Goal: Transaction & Acquisition: Purchase product/service

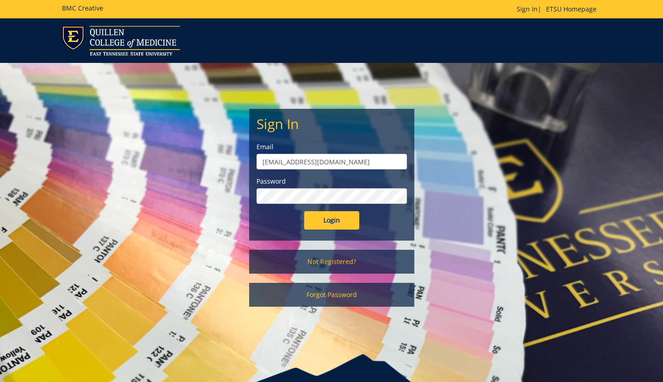
click at [342, 212] on form "Sign In Email woodwardsc@etsu.edu Password Login" at bounding box center [331, 172] width 150 height 113
click at [342, 212] on input "Login" at bounding box center [331, 220] width 55 height 18
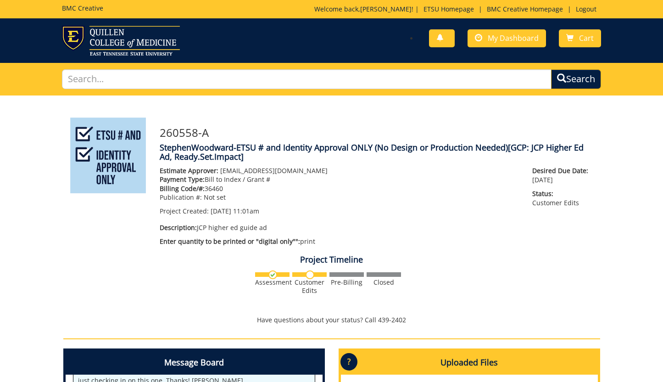
scroll to position [282, 0]
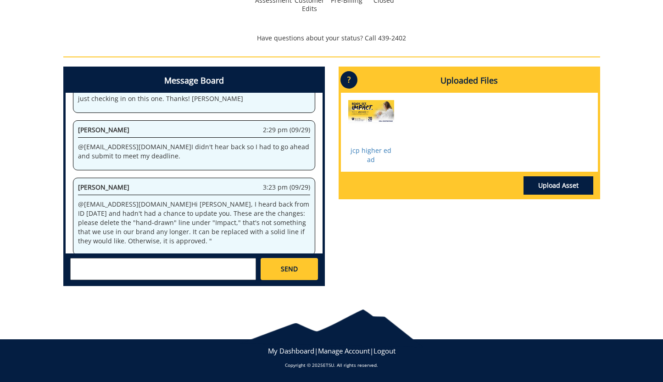
click at [239, 265] on textarea at bounding box center [163, 269] width 186 height 22
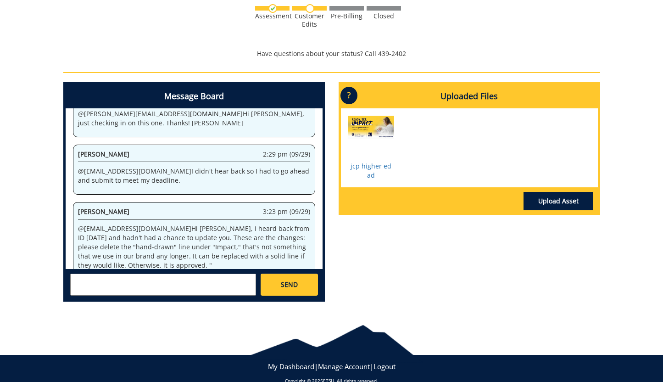
scroll to position [112, 0]
click at [372, 169] on link "jcp higher ed ad" at bounding box center [370, 170] width 41 height 18
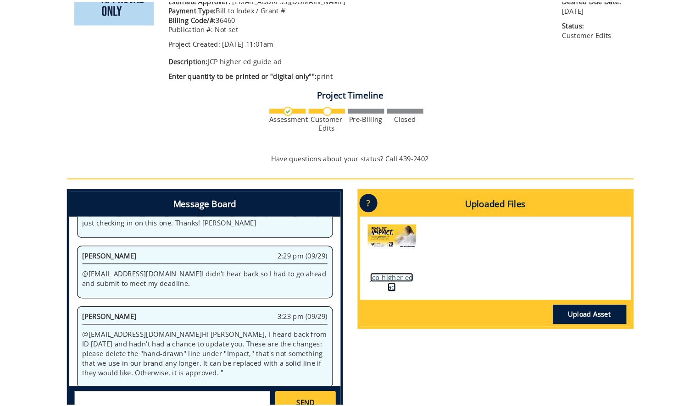
scroll to position [172, 0]
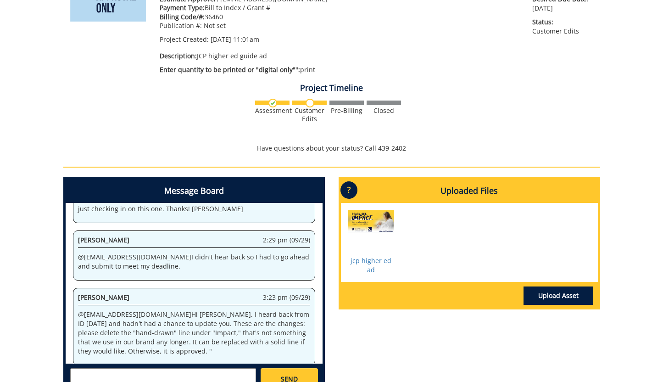
click at [651, 358] on div "260558-A StephenWoodward-ETSU # and Identity Approval ONLY (No Design or Produc…" at bounding box center [331, 163] width 663 height 479
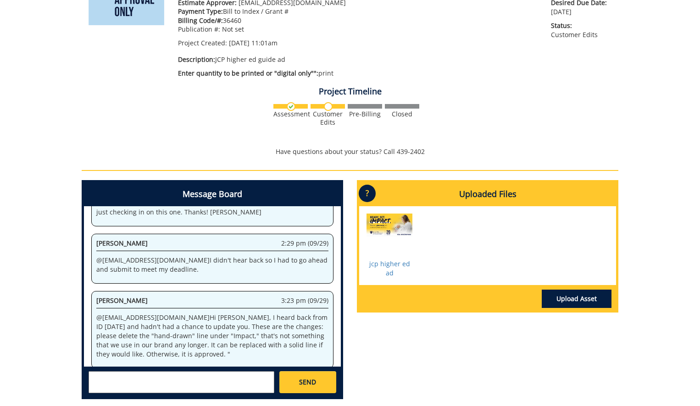
scroll to position [166, 0]
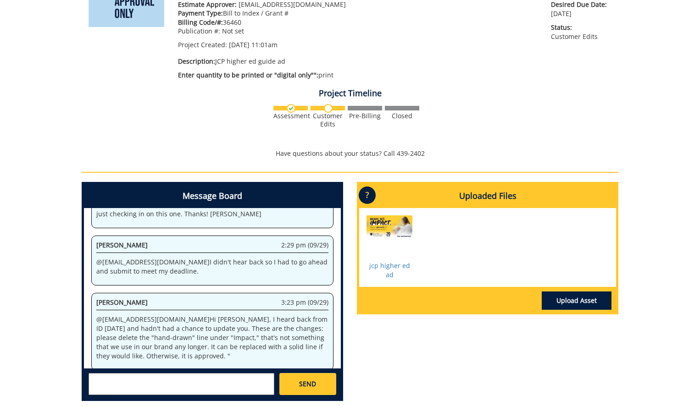
click at [196, 376] on textarea at bounding box center [182, 384] width 186 height 22
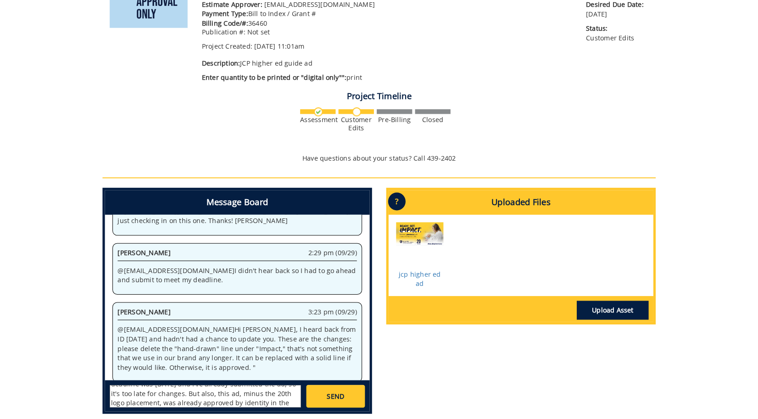
scroll to position [25, 0]
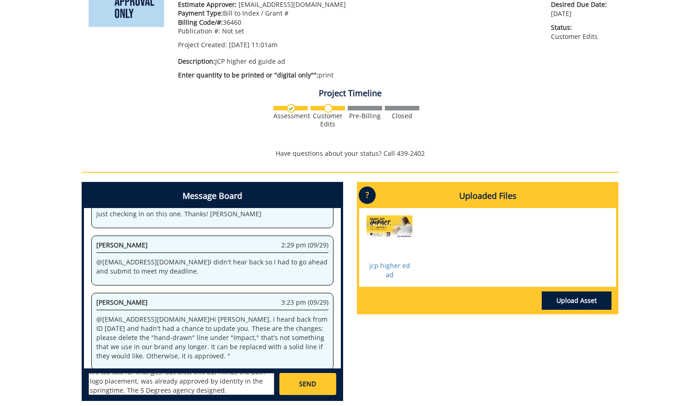
type textarea "@fair@mail.etsu.edu Like I said, the deadline was friday and I've already submi…"
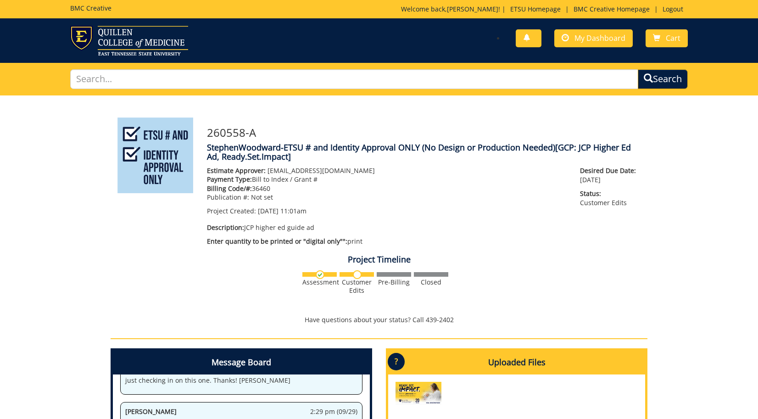
scroll to position [0, 0]
click at [593, 44] on link "My Dashboard" at bounding box center [593, 38] width 78 height 18
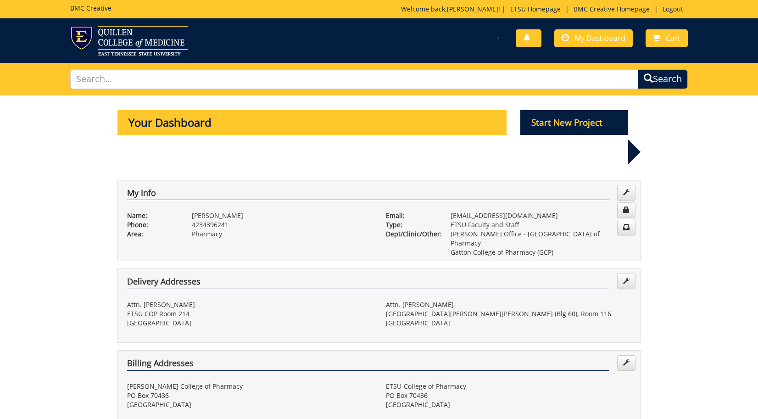
scroll to position [424, 0]
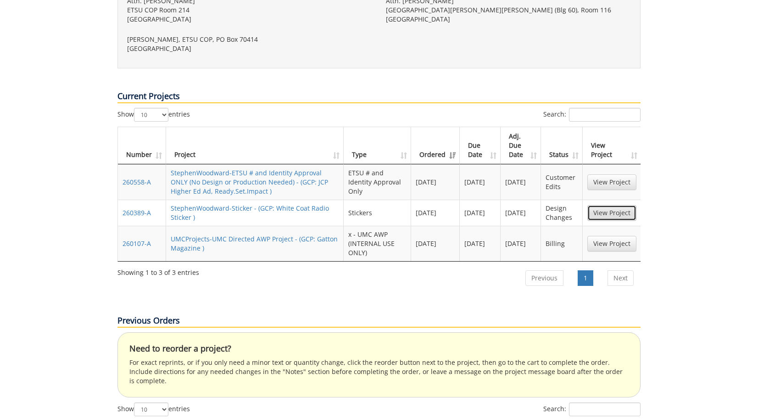
click at [595, 205] on link "View Project" at bounding box center [611, 213] width 49 height 16
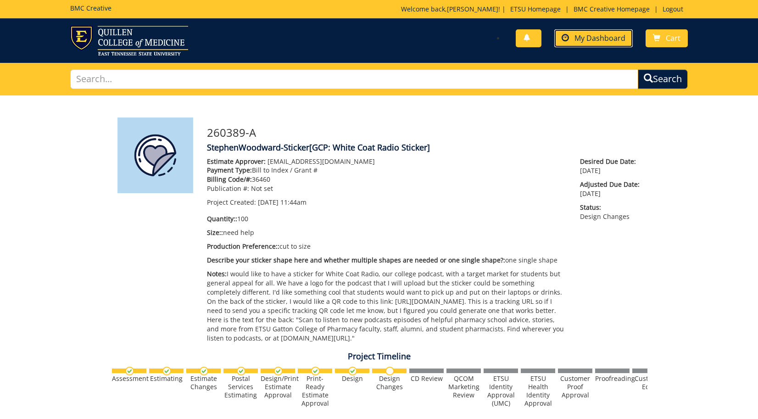
click at [579, 41] on span "My Dashboard" at bounding box center [599, 38] width 51 height 10
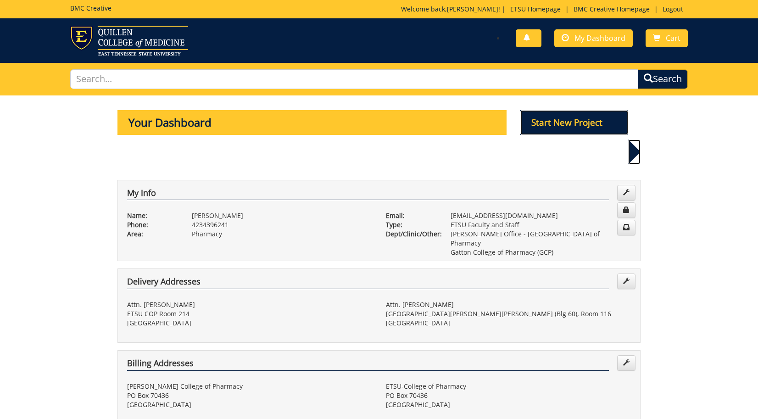
click at [558, 129] on p "Start New Project" at bounding box center [574, 122] width 108 height 25
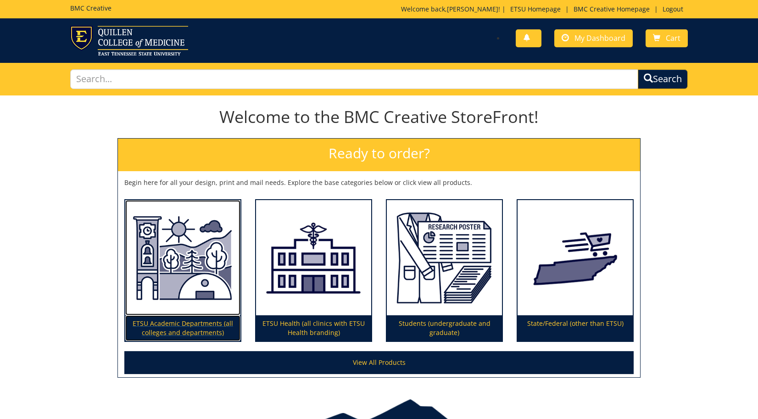
click at [154, 272] on img at bounding box center [182, 258] width 115 height 116
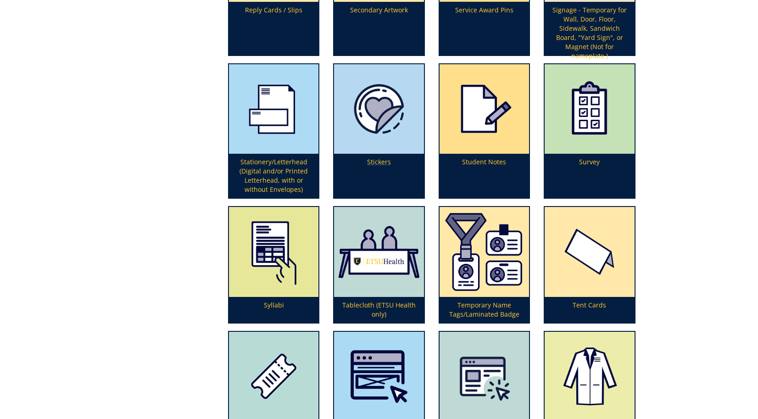
scroll to position [2656, 0]
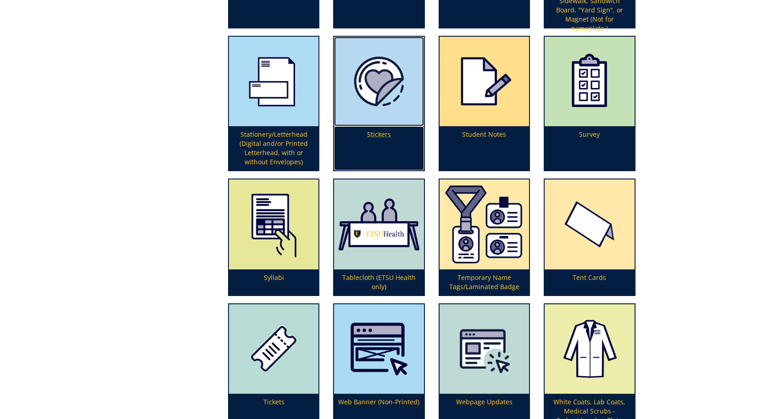
click at [377, 138] on p "Stickers" at bounding box center [378, 148] width 89 height 44
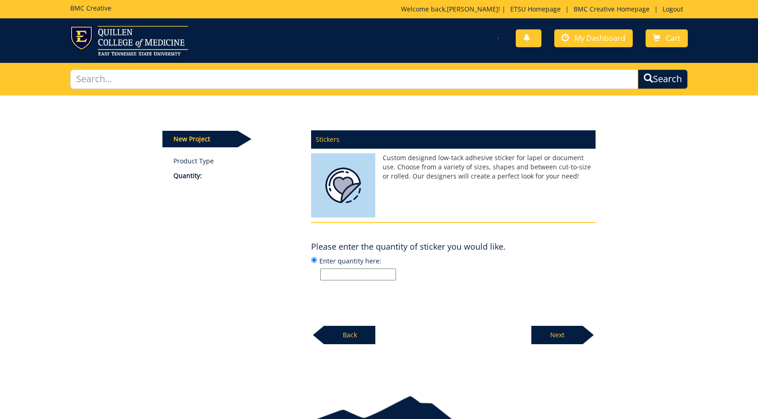
click at [362, 273] on input "Enter quantity here:" at bounding box center [358, 274] width 76 height 12
type input "150"
click at [552, 338] on p "Next" at bounding box center [556, 335] width 51 height 18
click at [370, 272] on input "Enter size here or "I need help":" at bounding box center [358, 274] width 76 height 12
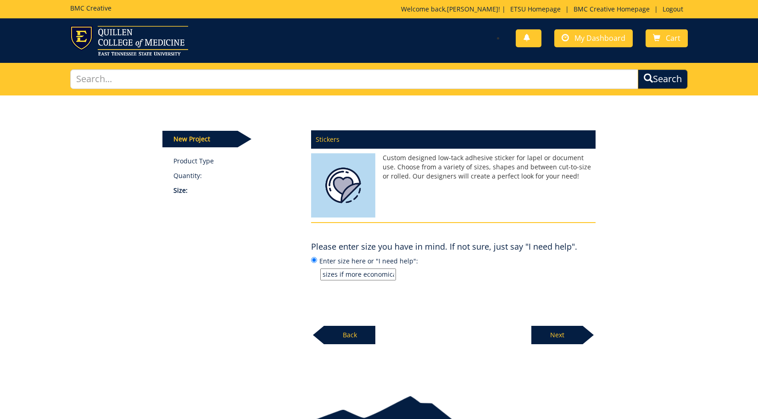
type input "4" or open to other sizes if more economical"
click at [570, 331] on p "Next" at bounding box center [556, 335] width 51 height 18
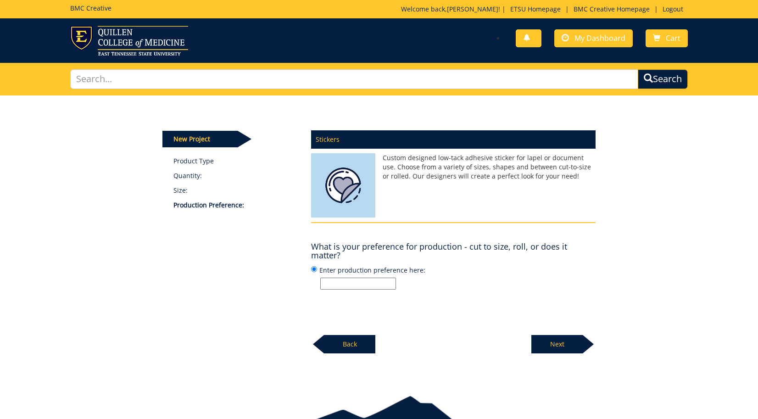
click at [372, 283] on input "Enter production preference here:" at bounding box center [358, 284] width 76 height 12
type input "cut to size"
click at [546, 345] on p "Next" at bounding box center [556, 344] width 51 height 18
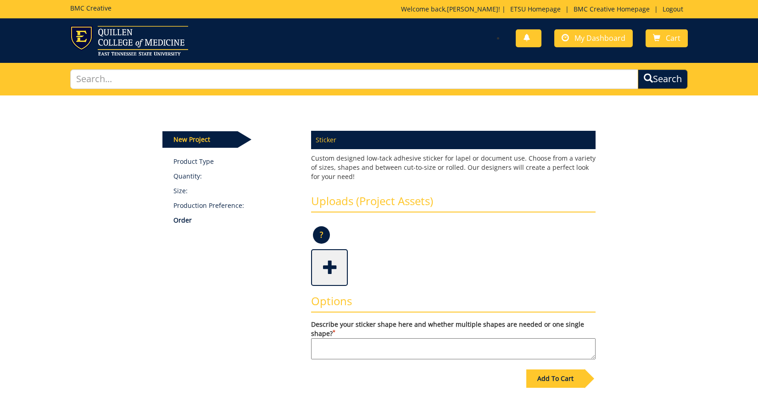
click at [325, 284] on link at bounding box center [329, 267] width 37 height 37
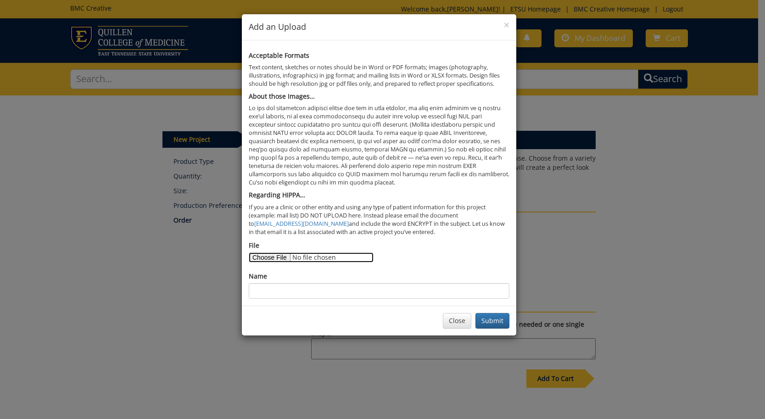
click at [285, 261] on input "File" at bounding box center [311, 257] width 125 height 10
type input "C:\fakepath\white coat radio.png"
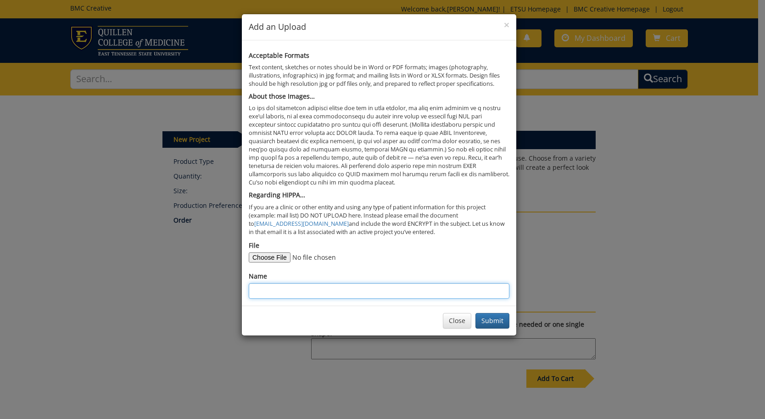
click at [382, 293] on input "Name" at bounding box center [379, 291] width 261 height 16
type input "white coat radio sticker"
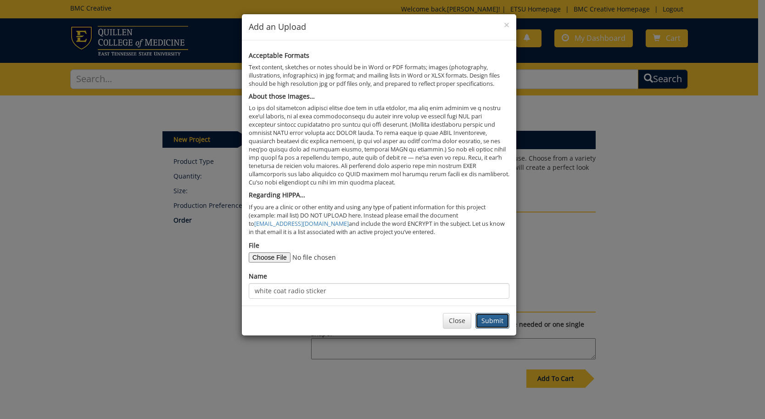
click at [490, 322] on button "Submit" at bounding box center [492, 321] width 34 height 16
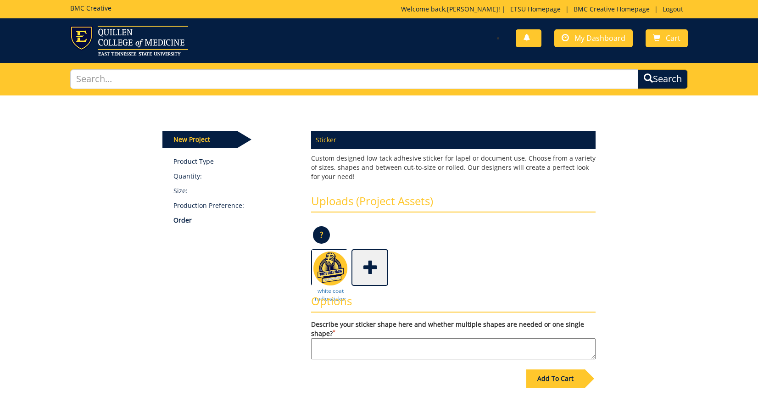
click at [436, 345] on textarea "Describe your sticker shape here and whether multiple shapes are needed or one …" at bounding box center [453, 348] width 284 height 21
type textarea "one single shape"
click at [550, 385] on div "Add To Cart" at bounding box center [555, 378] width 58 height 18
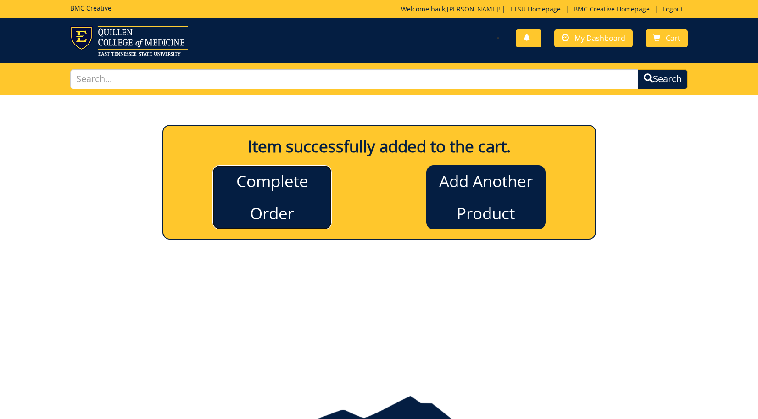
click at [287, 210] on link "Complete Order" at bounding box center [271, 197] width 119 height 64
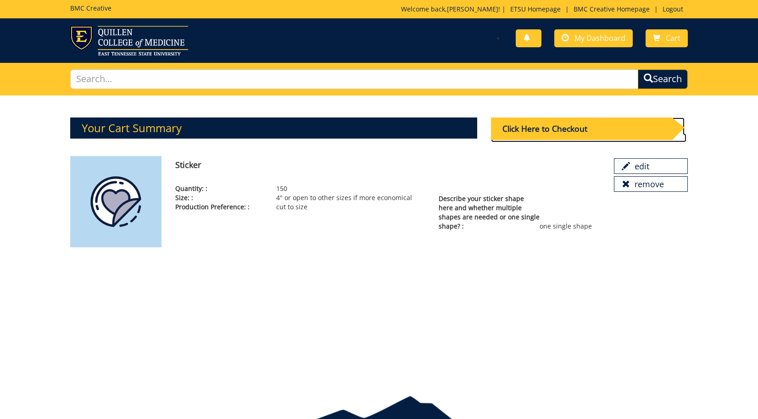
click at [523, 129] on div "Click Here to Checkout" at bounding box center [581, 128] width 181 height 22
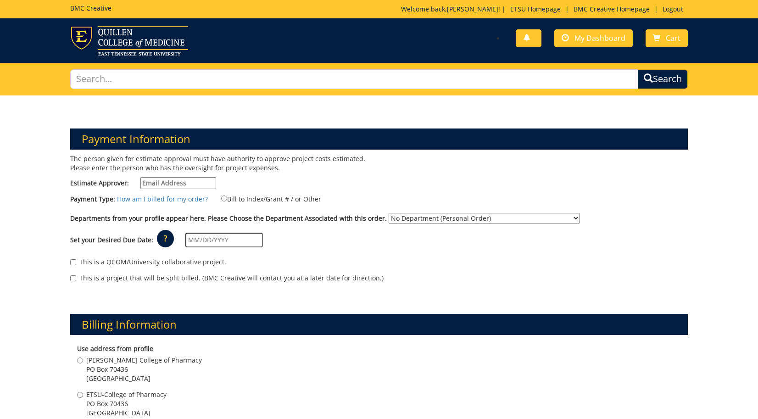
click at [186, 183] on input "Estimate Approver:" at bounding box center [178, 183] width 76 height 12
type input "woodwardsc@etsu.edu"
type input "804 Quail Ridge Ct"
type input "Elizabethton"
type input "37643"
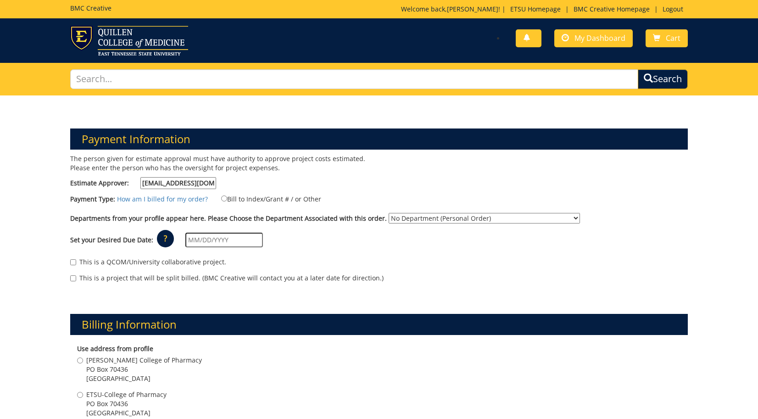
click at [230, 199] on label "Bill to Index/Grant # / or Other" at bounding box center [265, 199] width 111 height 10
click at [227, 199] on input "Bill to Index/Grant # / or Other" at bounding box center [224, 198] width 6 height 6
radio input "true"
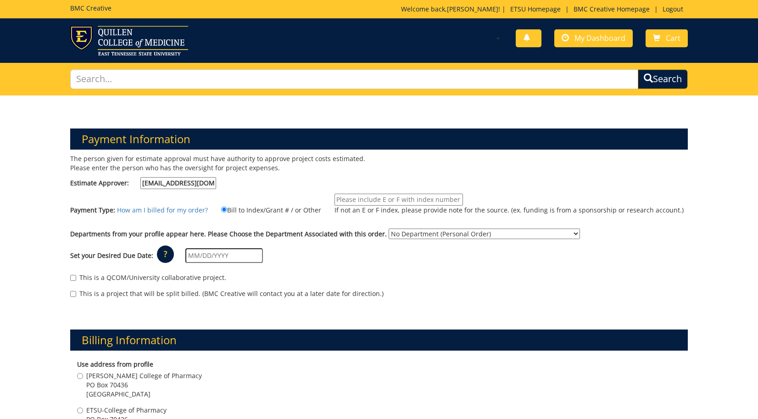
click at [349, 197] on input "If not an E or F index, please provide note for the source. (ex. funding is fro…" at bounding box center [398, 200] width 128 height 12
type input "36460"
click at [398, 233] on select "No Department (Personal Order) Dean's Office - Gatton College of Pharmacy Gatto…" at bounding box center [484, 233] width 191 height 11
select select "57"
click at [389, 228] on select "No Department (Personal Order) Dean's Office - Gatton College of Pharmacy Gatto…" at bounding box center [484, 233] width 191 height 11
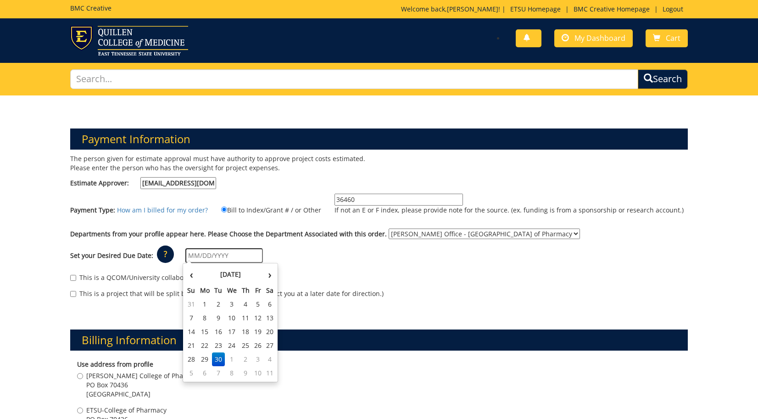
click at [236, 258] on input "text" at bounding box center [224, 255] width 78 height 15
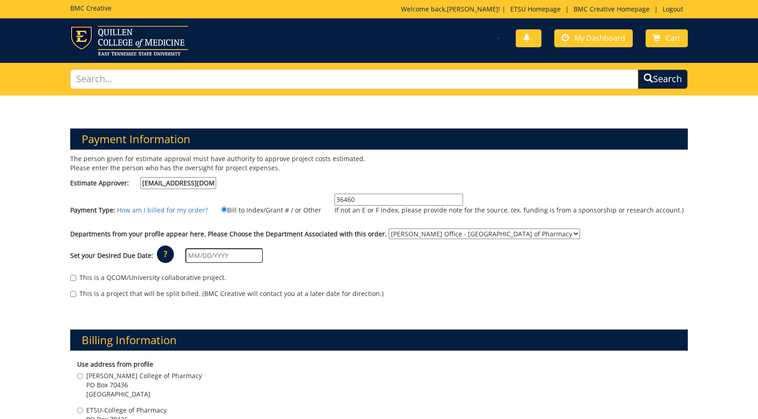
drag, startPoint x: 277, startPoint y: 240, endPoint x: 272, endPoint y: 245, distance: 6.2
click at [277, 240] on div "Departments from your profile appear here. Please Choose the Department Associa…" at bounding box center [379, 235] width 632 height 15
click at [240, 251] on input "text" at bounding box center [224, 255] width 78 height 15
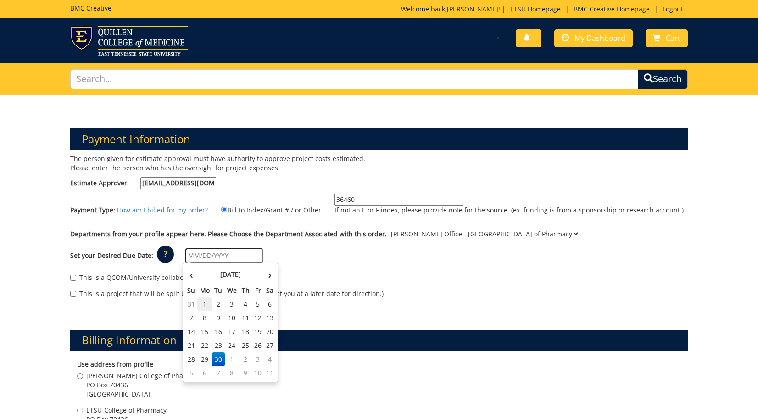
click at [202, 307] on td "1" at bounding box center [204, 304] width 15 height 14
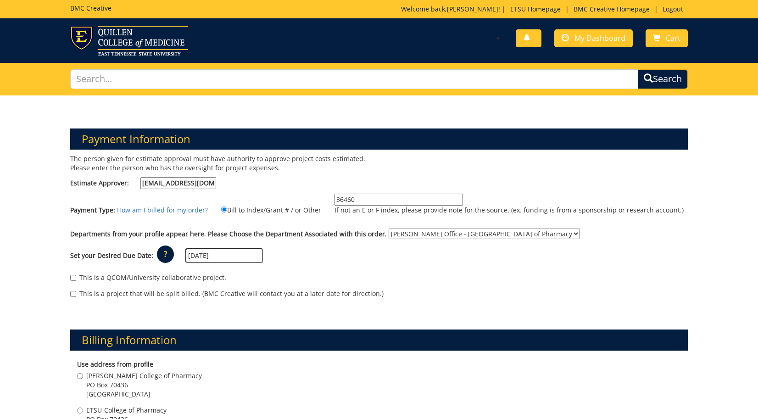
click at [204, 259] on input "09/01/2025" at bounding box center [224, 255] width 78 height 15
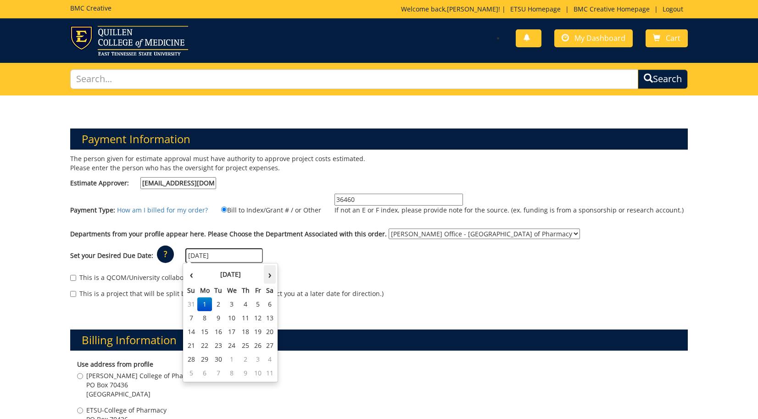
click at [268, 272] on th "›" at bounding box center [270, 274] width 12 height 18
click at [233, 332] on td "15" at bounding box center [232, 332] width 15 height 14
type input "[DATE]"
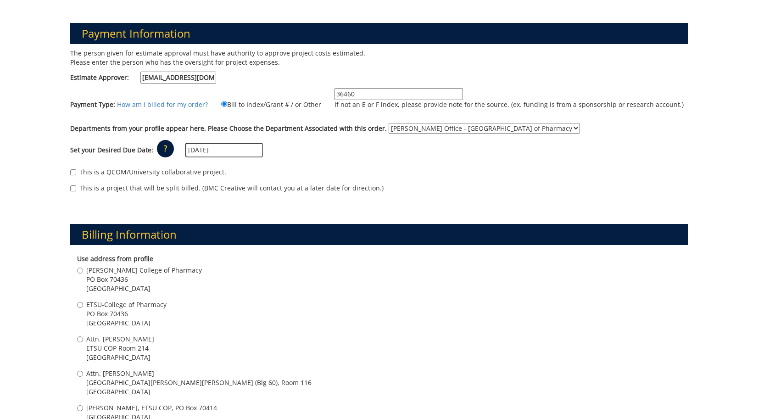
scroll to position [208, 0]
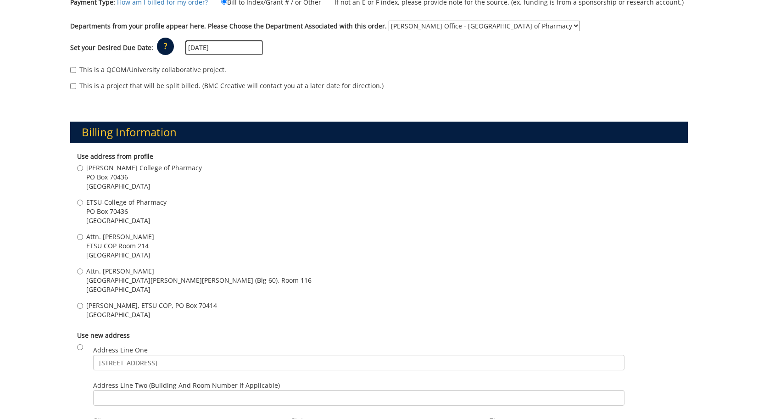
click at [128, 248] on span "ETSU COP Room 214" at bounding box center [120, 245] width 68 height 9
click at [83, 240] on input "Attn. Stephen Woodward ETSU COP Room 214 Johnson City , TN 37614" at bounding box center [80, 237] width 6 height 6
radio input "true"
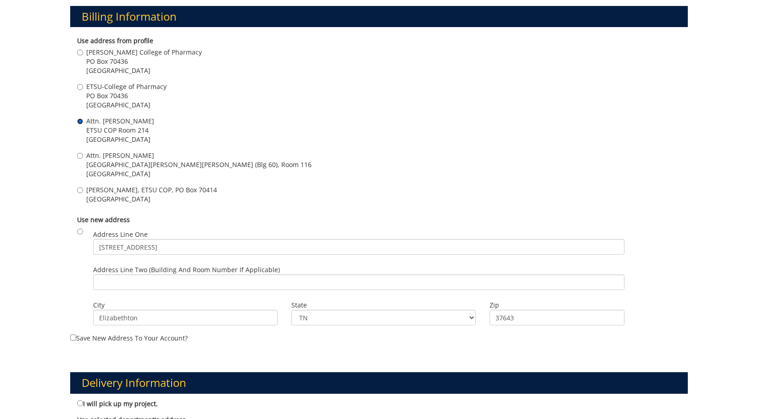
scroll to position [456, 0]
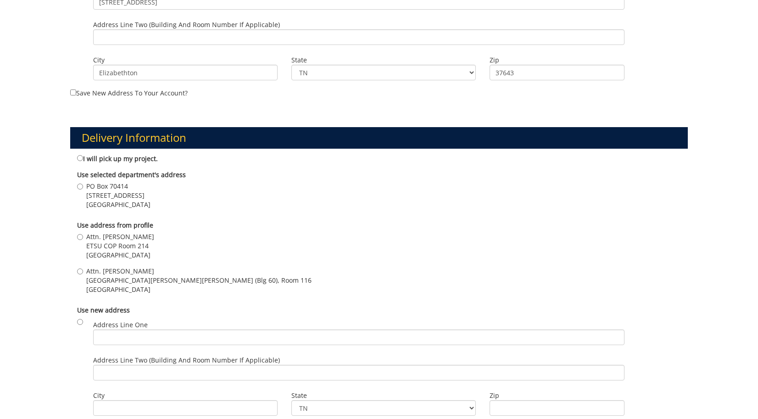
click at [121, 237] on span "Attn. [PERSON_NAME]" at bounding box center [120, 236] width 68 height 9
click at [83, 237] on input "Attn. Stephen Woodward ETSU COP Room 214 Johnson City , TN 37614" at bounding box center [80, 237] width 6 height 6
radio input "true"
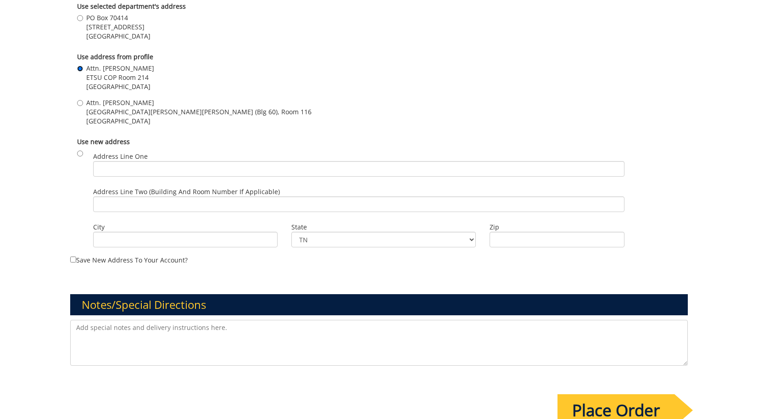
scroll to position [788, 0]
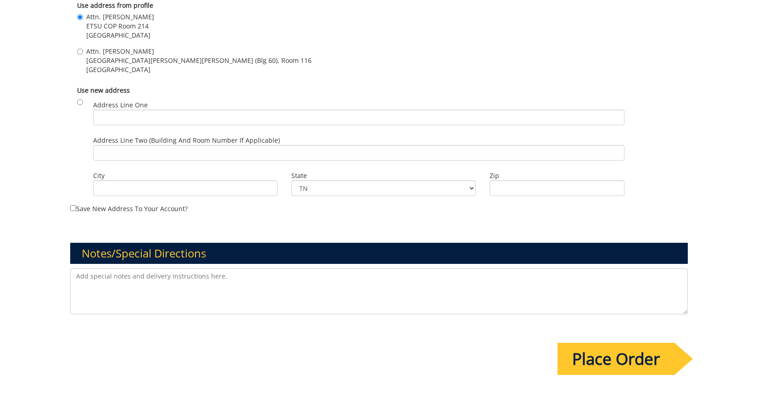
click at [200, 287] on textarea at bounding box center [379, 291] width 618 height 46
type textarea "Open to a different qty if more economical."
click at [594, 344] on input "Place Order" at bounding box center [615, 359] width 117 height 32
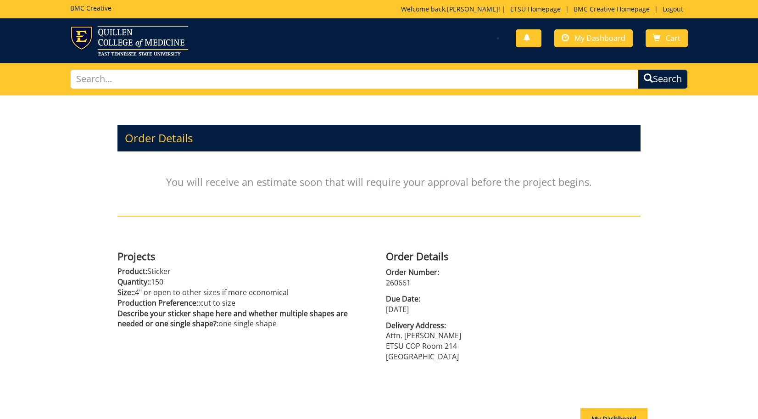
scroll to position [100, 0]
